Goal: Task Accomplishment & Management: Manage account settings

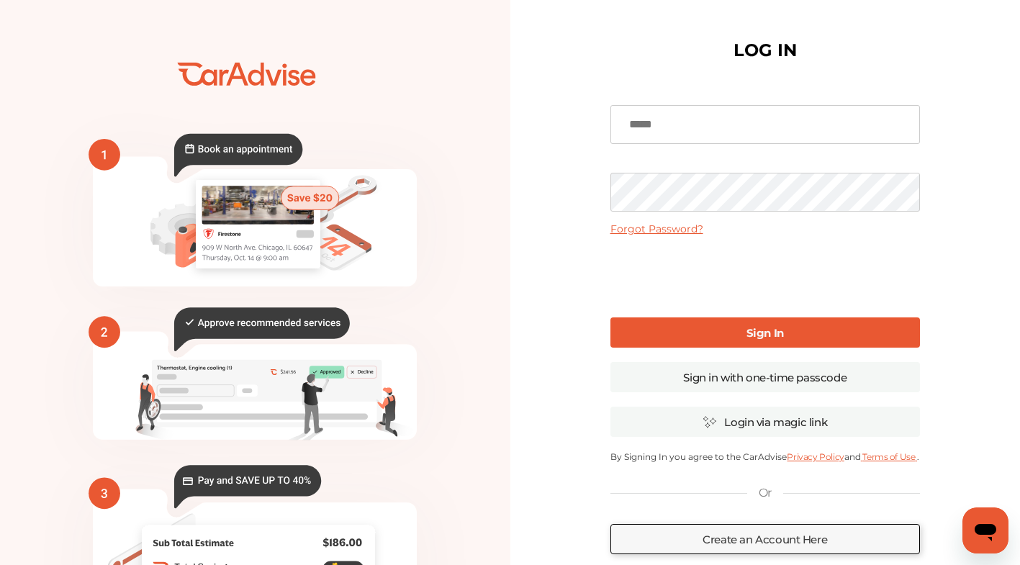
click at [825, 117] on input at bounding box center [764, 124] width 309 height 39
type input "**********"
click at [777, 334] on b "Sign In" at bounding box center [764, 333] width 37 height 14
click at [487, 183] on div "💰" at bounding box center [510, 350] width 1020 height 701
click at [761, 336] on b "Sign In" at bounding box center [764, 333] width 37 height 14
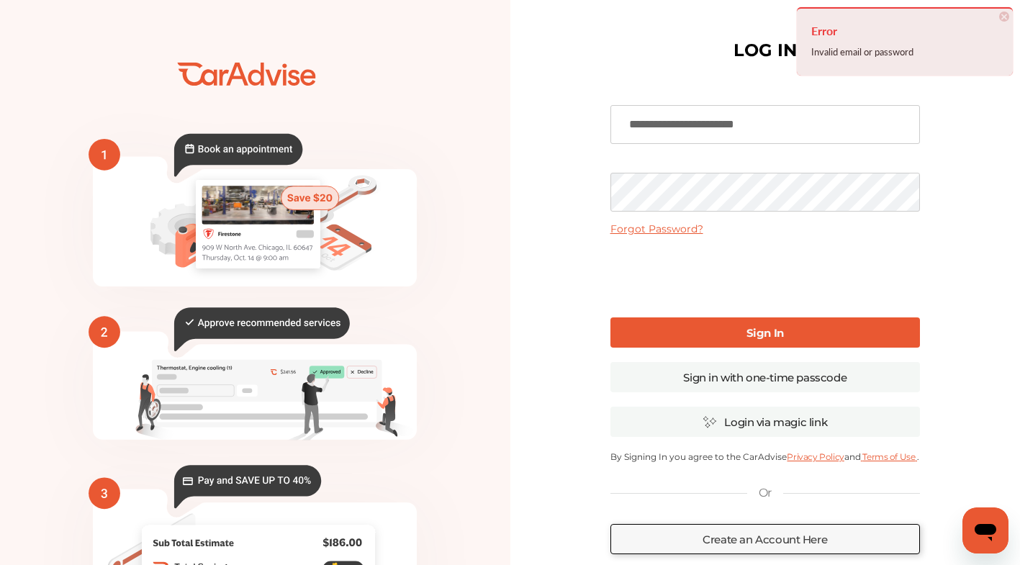
click at [433, 170] on div "💰" at bounding box center [510, 350] width 1020 height 701
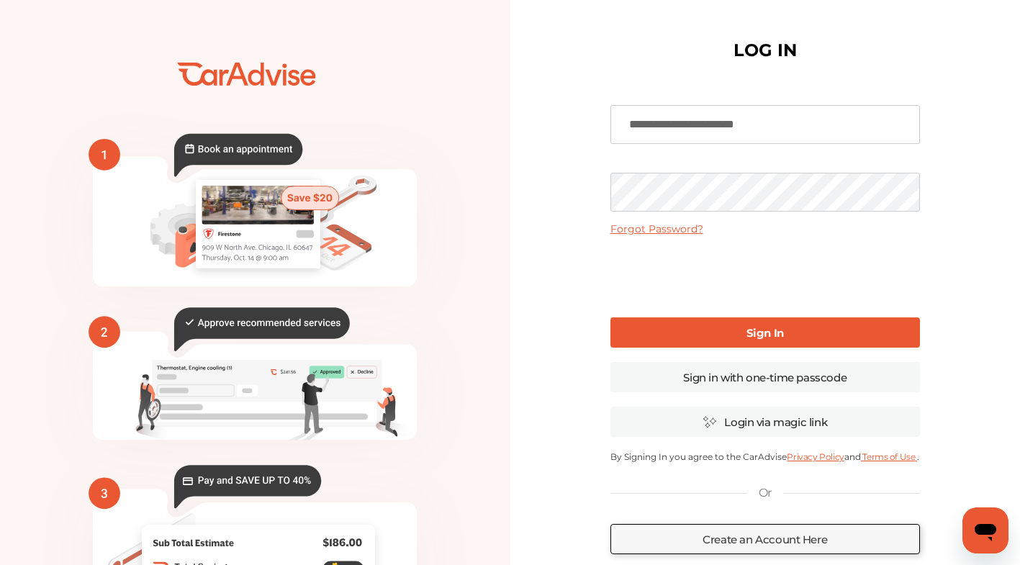
click at [799, 323] on link "Sign In" at bounding box center [764, 332] width 309 height 30
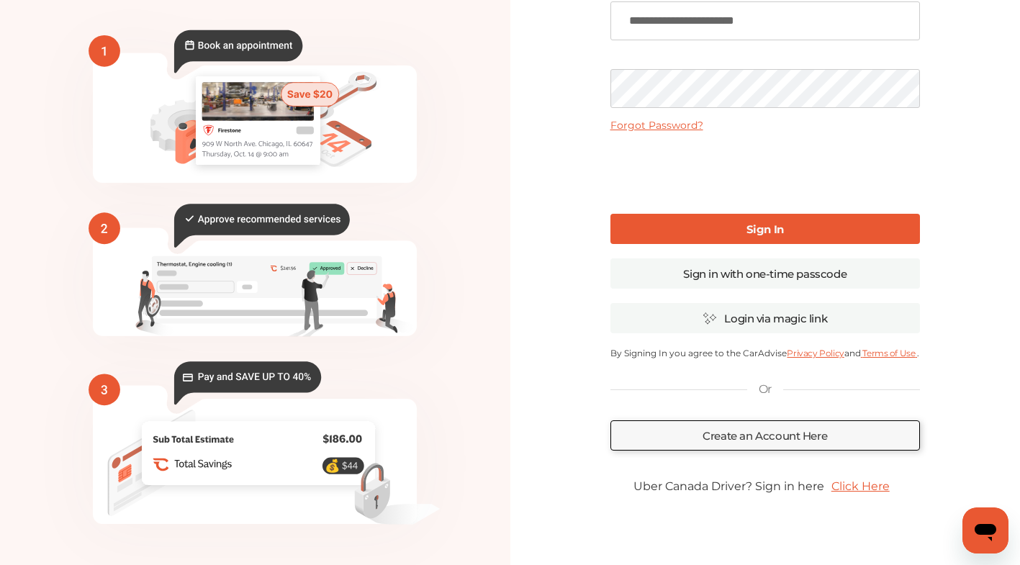
scroll to position [12, 0]
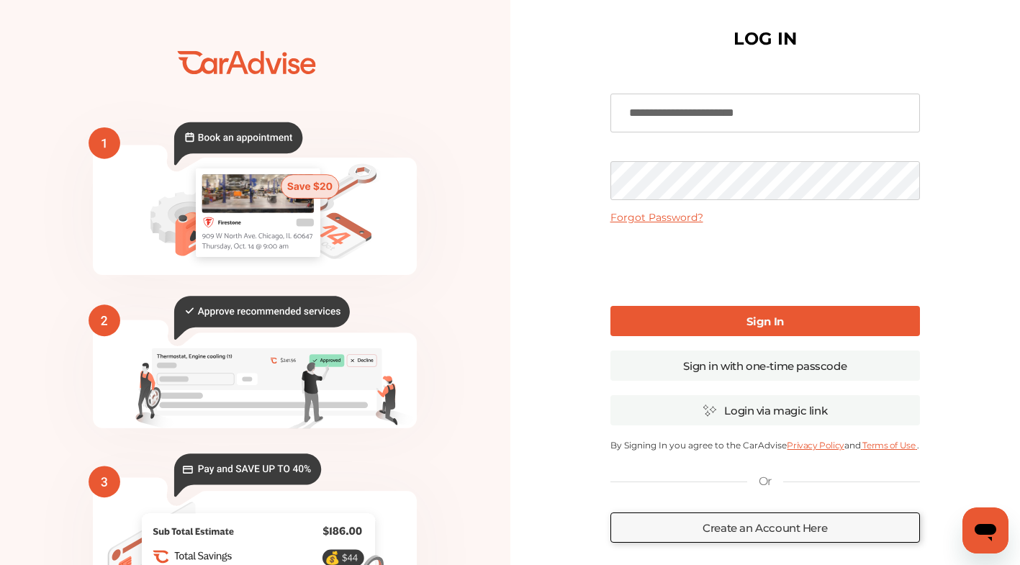
click at [794, 330] on link "Sign In" at bounding box center [764, 321] width 309 height 30
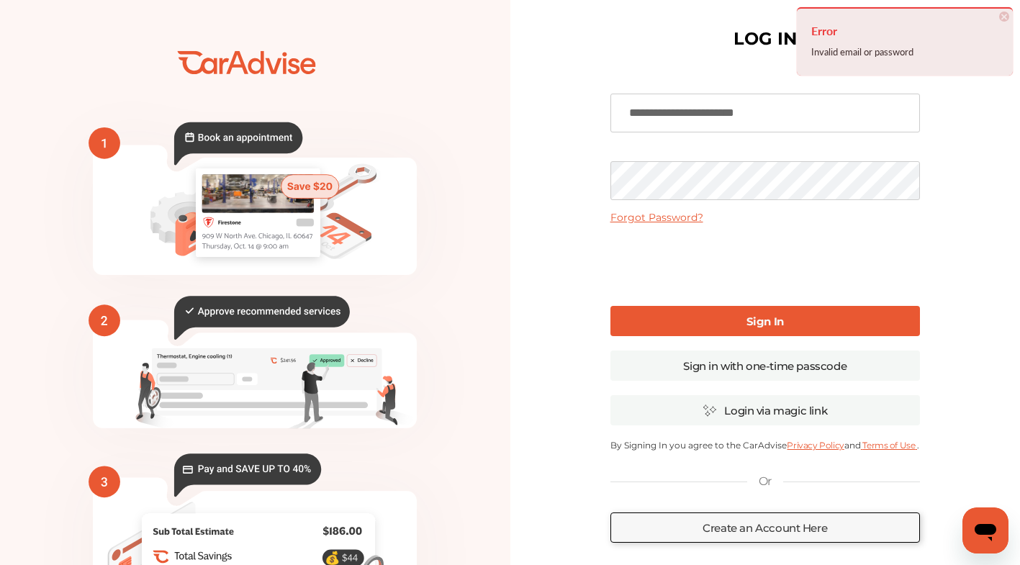
click at [363, 149] on div "💰" at bounding box center [510, 338] width 1020 height 701
click at [760, 317] on b "Sign In" at bounding box center [764, 322] width 37 height 14
click at [663, 215] on link "Forgot Password?" at bounding box center [656, 217] width 93 height 13
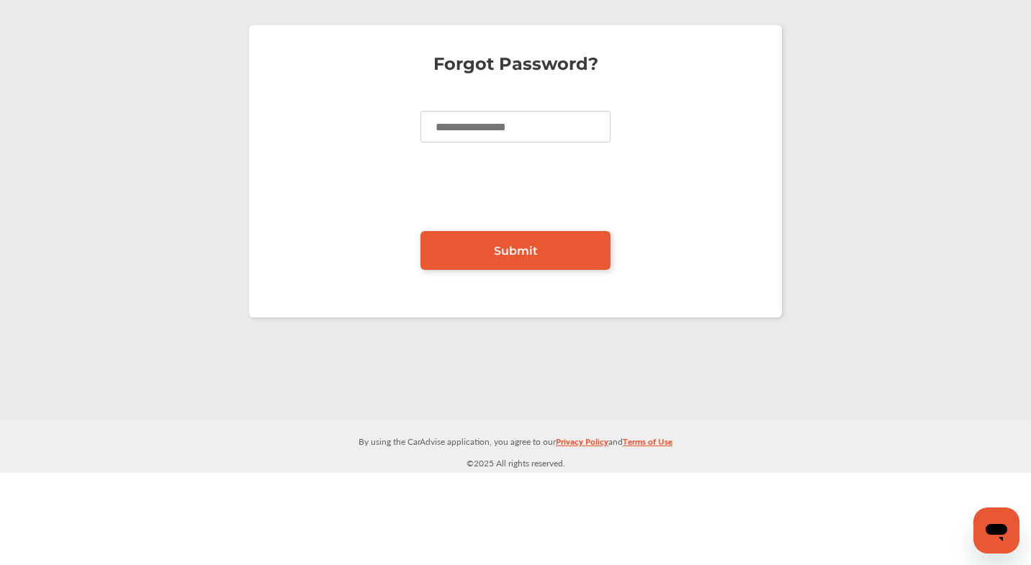
click at [566, 130] on input at bounding box center [515, 127] width 190 height 32
type input "**********"
click at [530, 256] on span "Submit" at bounding box center [516, 251] width 44 height 14
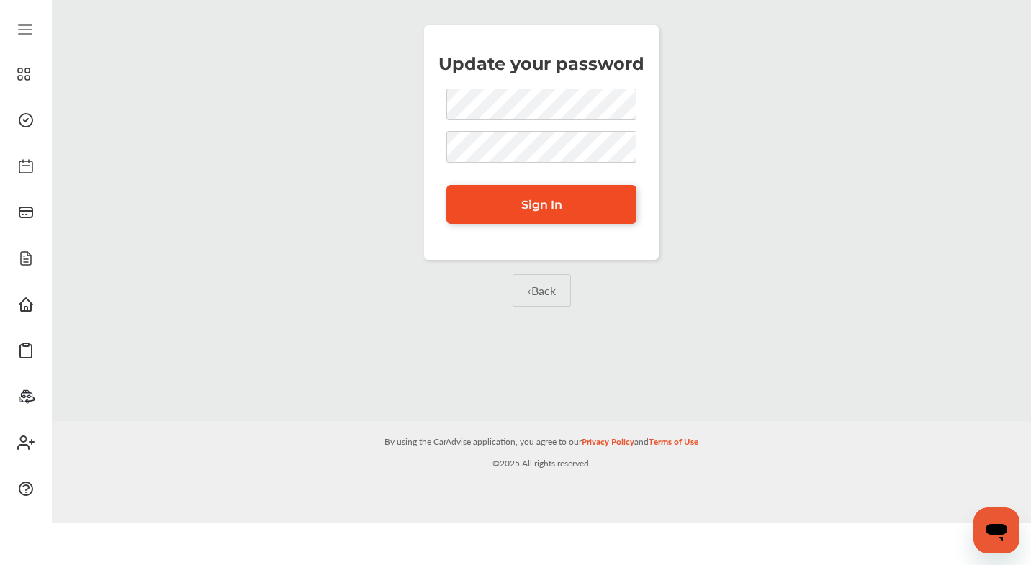
click at [530, 212] on link "Sign In" at bounding box center [541, 204] width 190 height 39
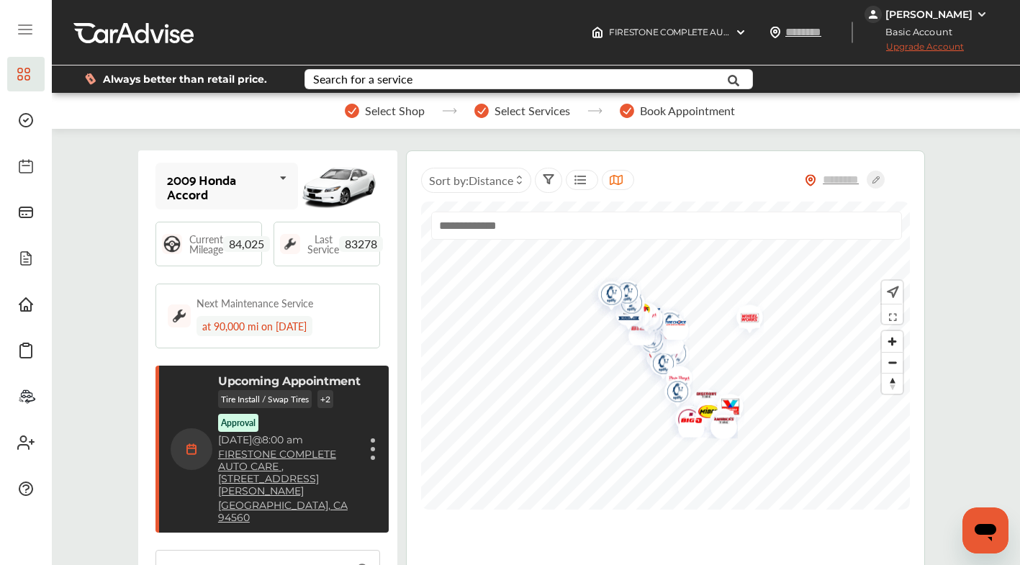
click at [967, 14] on div "Fiona Choi" at bounding box center [927, 14] width 127 height 17
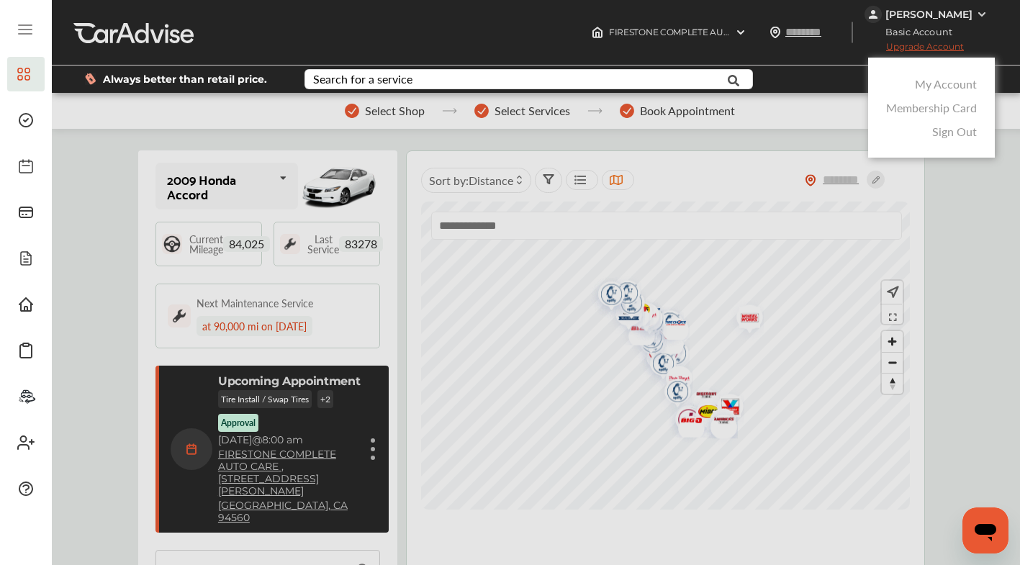
click at [956, 87] on link "My Account" at bounding box center [946, 84] width 62 height 17
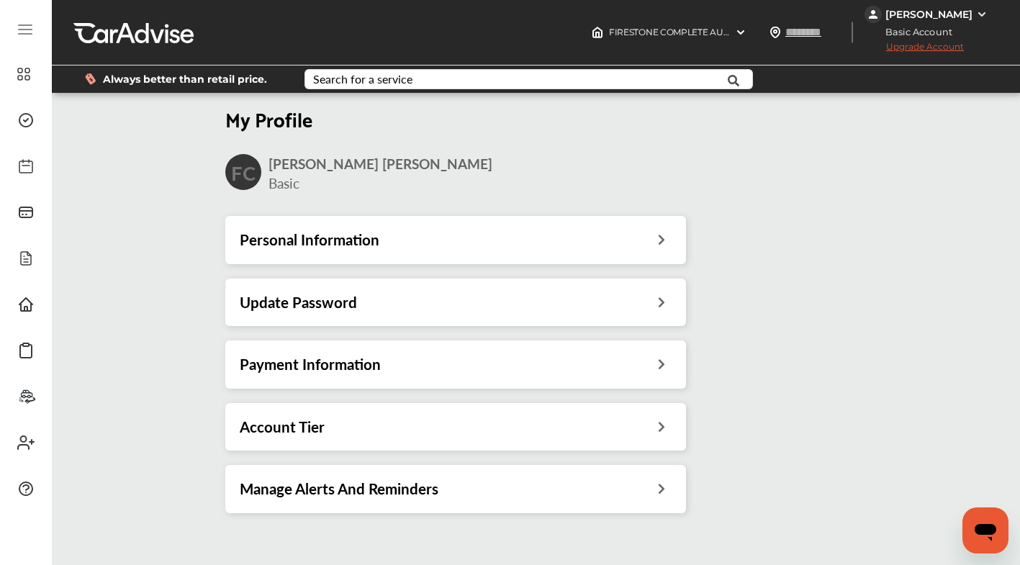
click at [515, 243] on div "Personal Information" at bounding box center [456, 239] width 432 height 19
